Goal: Browse casually

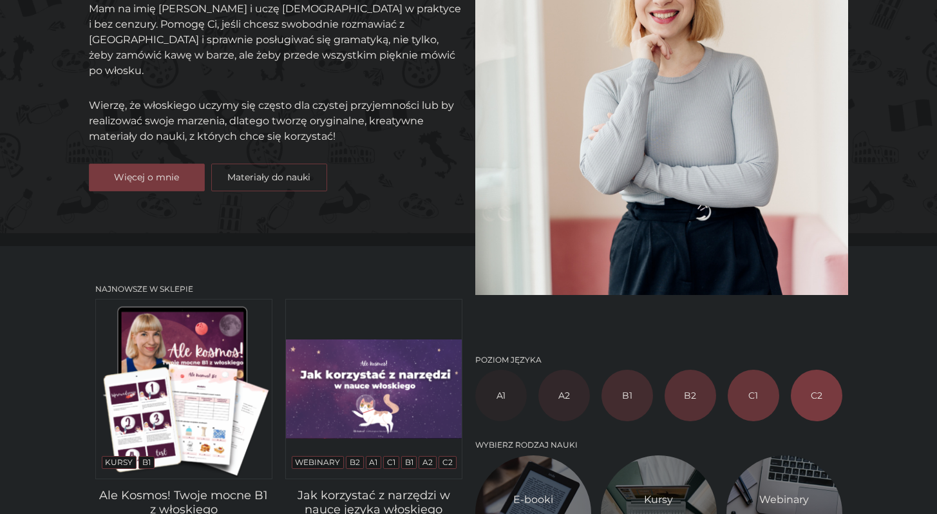
scroll to position [486, 0]
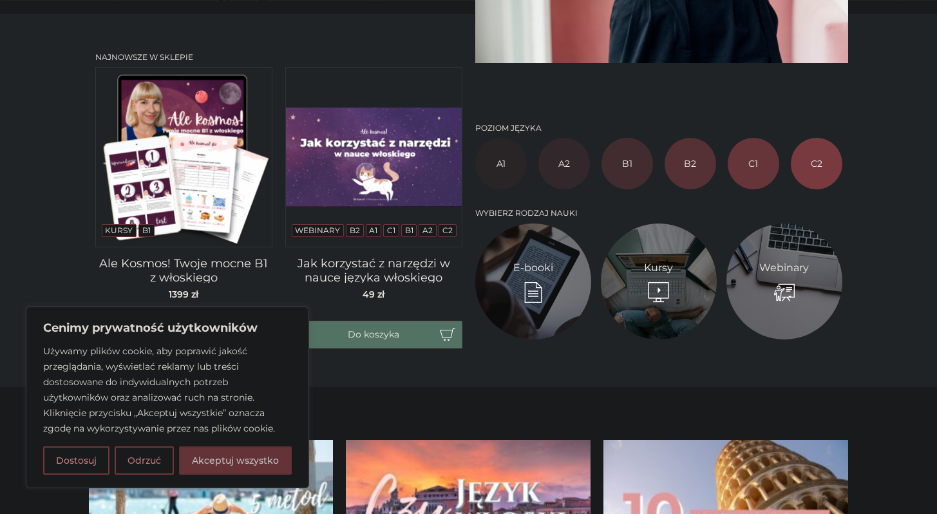
click at [229, 457] on button "Akceptuj wszystko" at bounding box center [235, 460] width 113 height 28
checkbox input "true"
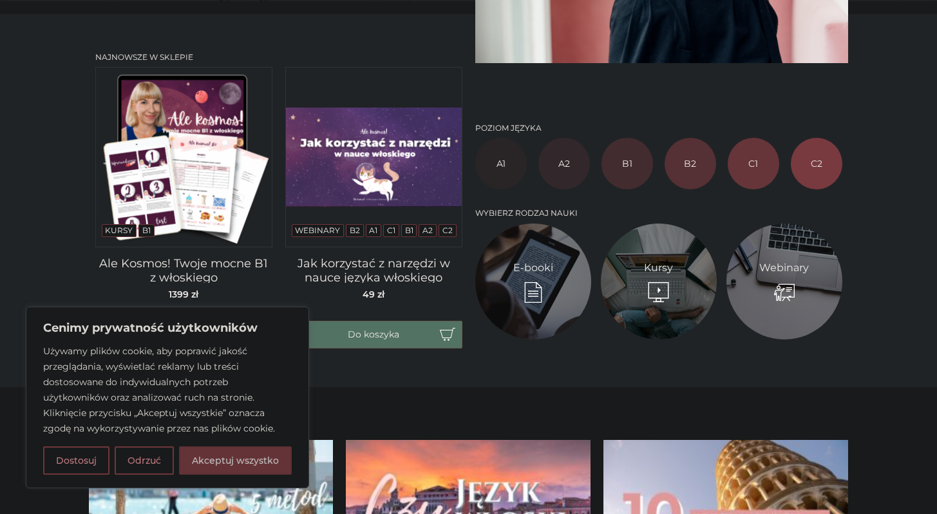
checkbox input "true"
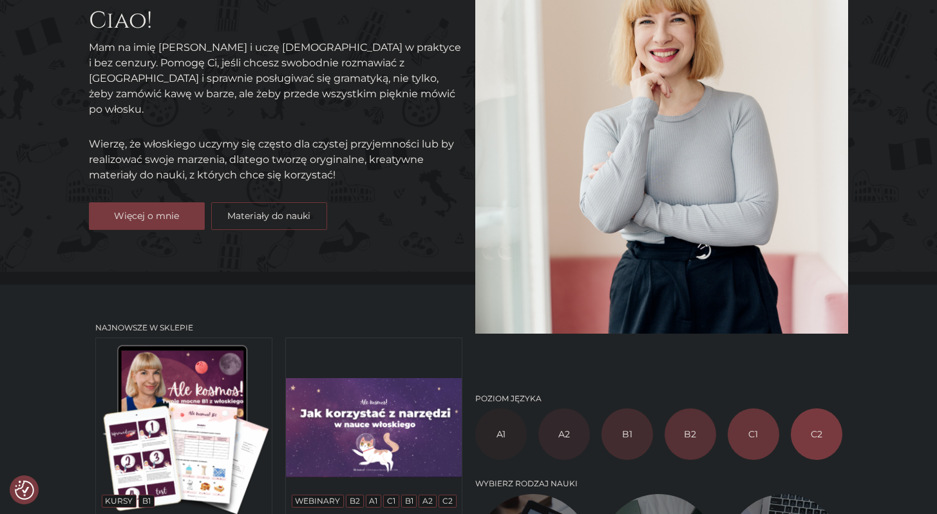
scroll to position [0, 0]
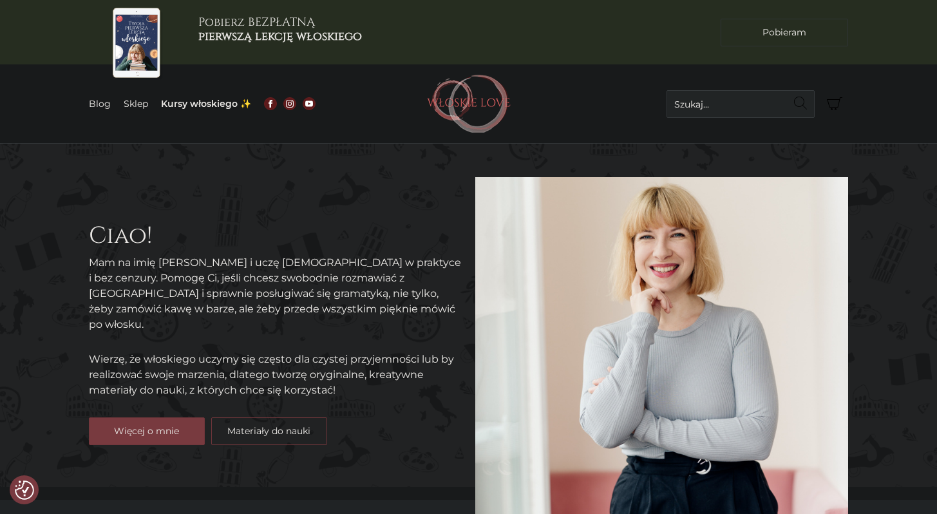
click at [375, 164] on section "Ciao! Mam na imię [PERSON_NAME] i uczę [DEMOGRAPHIC_DATA] w praktyce i bez cenz…" at bounding box center [468, 315] width 937 height 343
click at [468, 115] on img at bounding box center [469, 104] width 84 height 58
click at [653, 263] on img at bounding box center [661, 363] width 373 height 372
